Goal: Check status: Check status

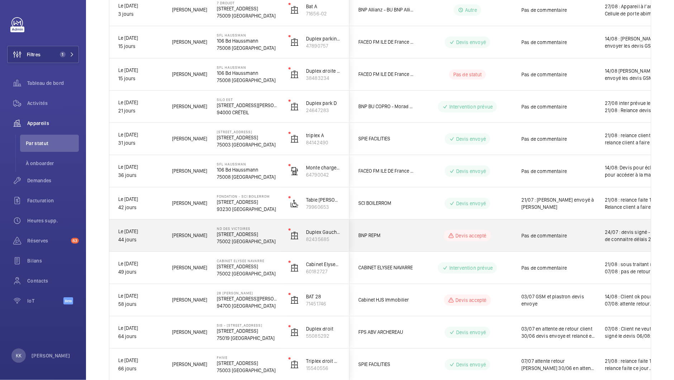
scroll to position [170, 0]
click at [226, 239] on p "75002 [GEOGRAPHIC_DATA]" at bounding box center [248, 241] width 62 height 7
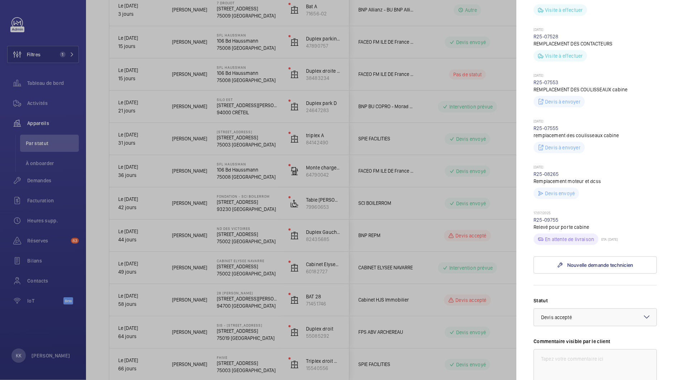
scroll to position [286, 0]
click at [445, 115] on div at bounding box center [337, 190] width 674 height 380
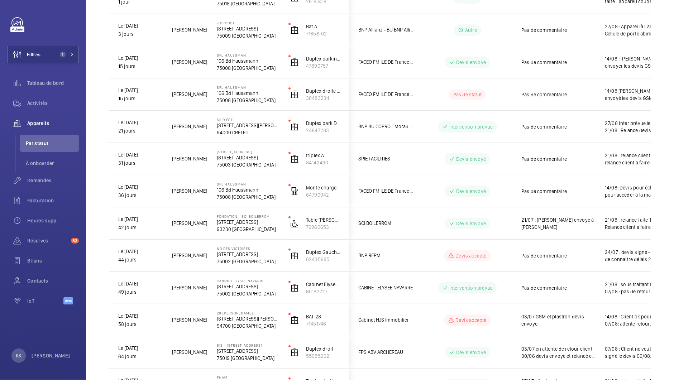
scroll to position [237, 0]
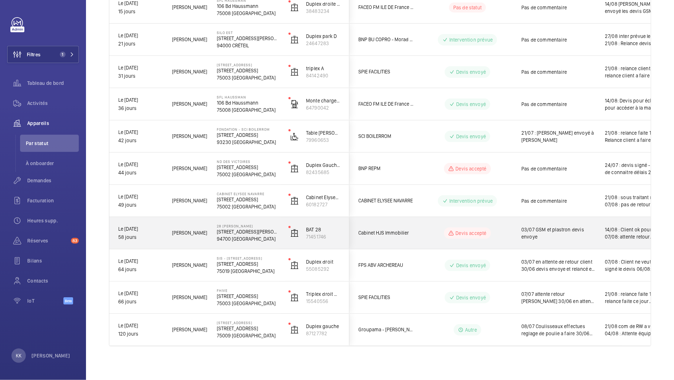
click at [242, 230] on p "[STREET_ADDRESS][PERSON_NAME]" at bounding box center [248, 231] width 62 height 7
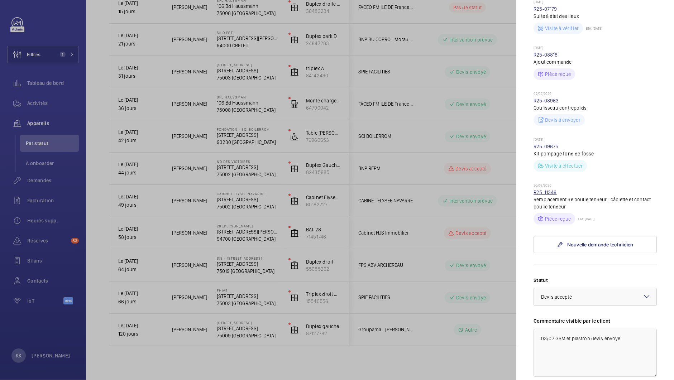
scroll to position [233, 0]
click at [543, 191] on link "R25-11346" at bounding box center [544, 194] width 23 height 6
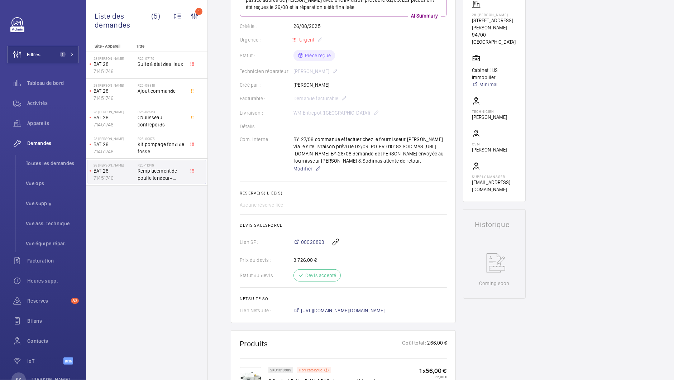
scroll to position [144, 0]
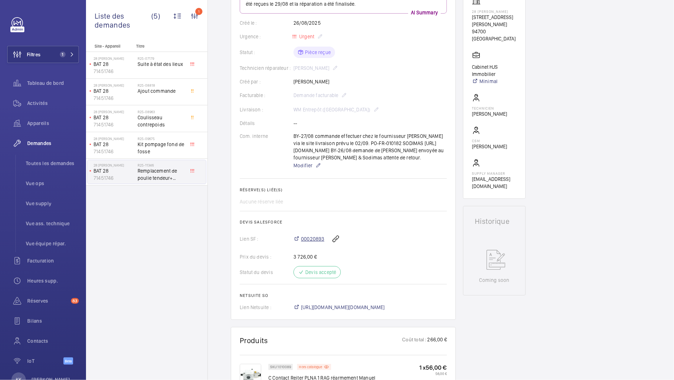
click at [306, 243] on span "00020893" at bounding box center [312, 238] width 23 height 7
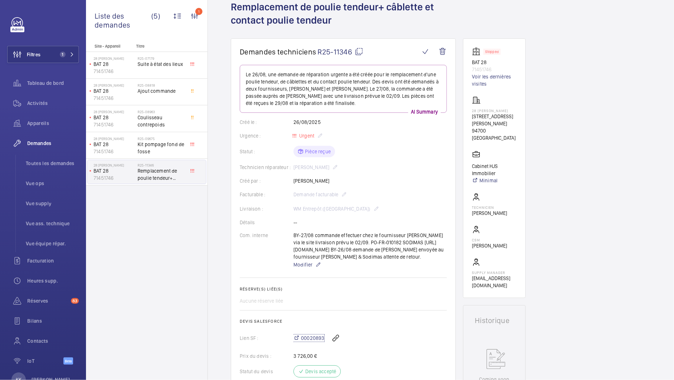
scroll to position [0, 0]
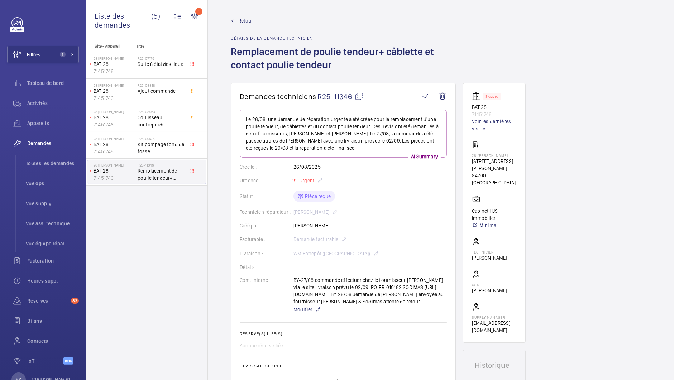
click at [245, 21] on span "Retour" at bounding box center [245, 20] width 15 height 7
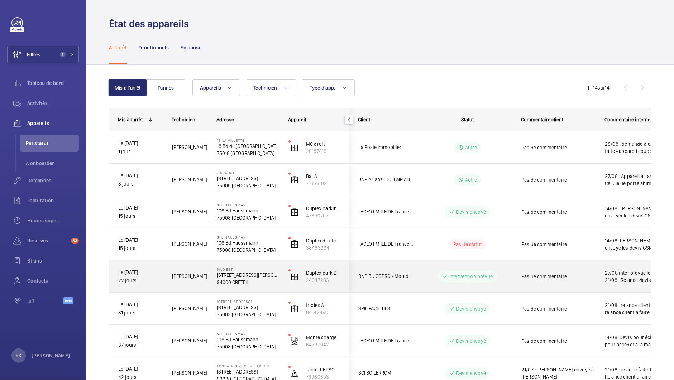
scroll to position [237, 0]
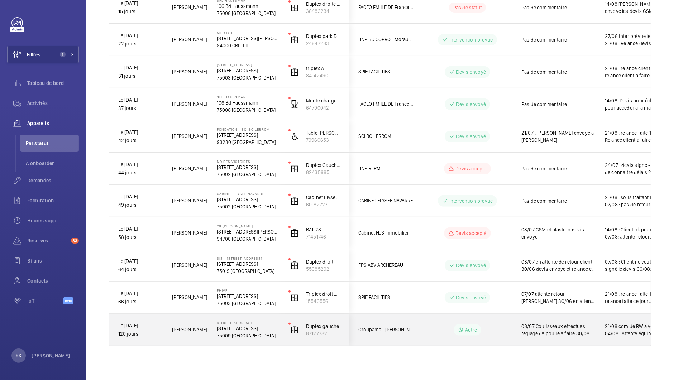
click at [425, 327] on wm-front-pills-cell "Autre" at bounding box center [467, 329] width 89 height 11
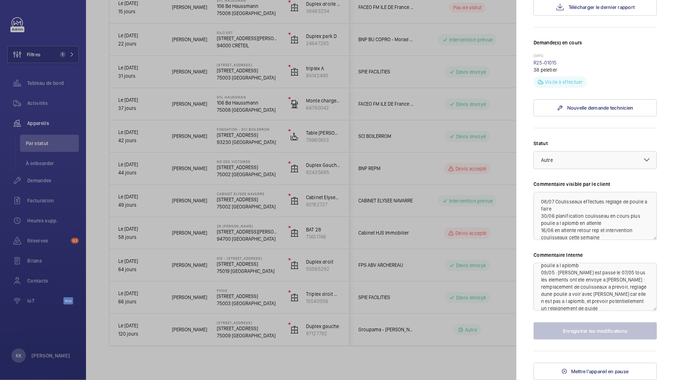
scroll to position [0, 0]
click at [359, 287] on div at bounding box center [337, 190] width 674 height 380
